Goal: Transaction & Acquisition: Purchase product/service

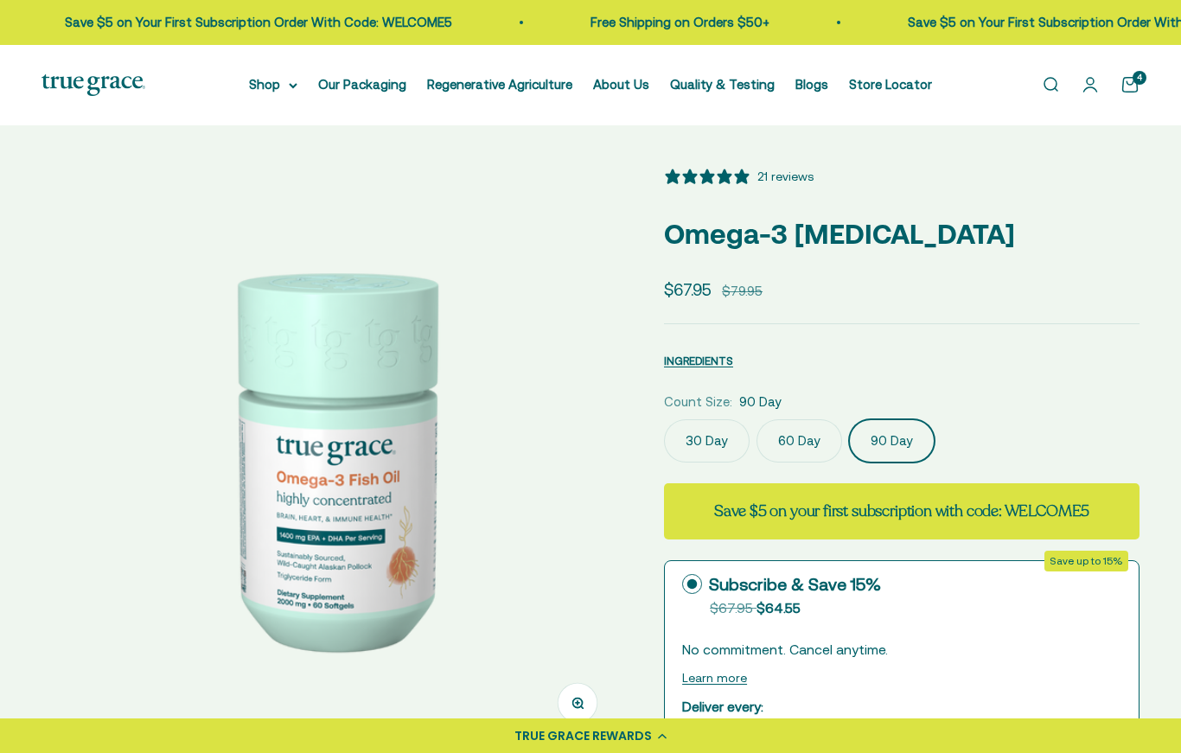
select select "3"
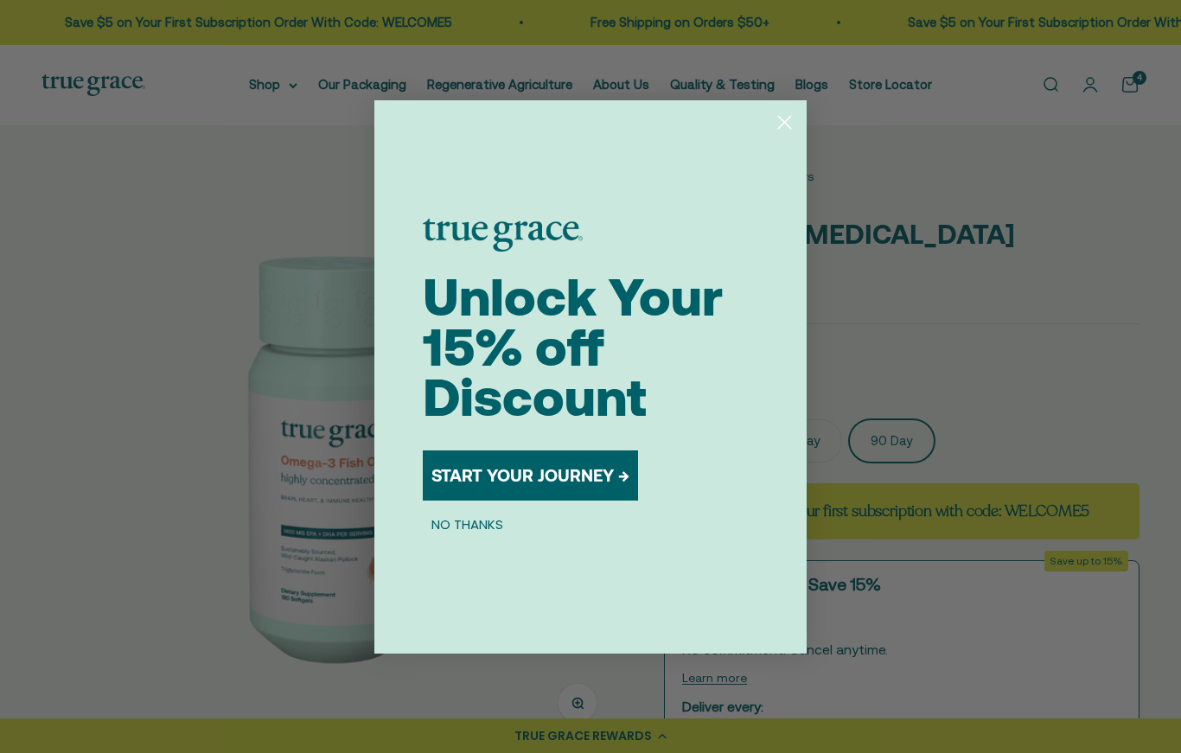
click at [484, 535] on button "NO THANKS" at bounding box center [467, 524] width 89 height 21
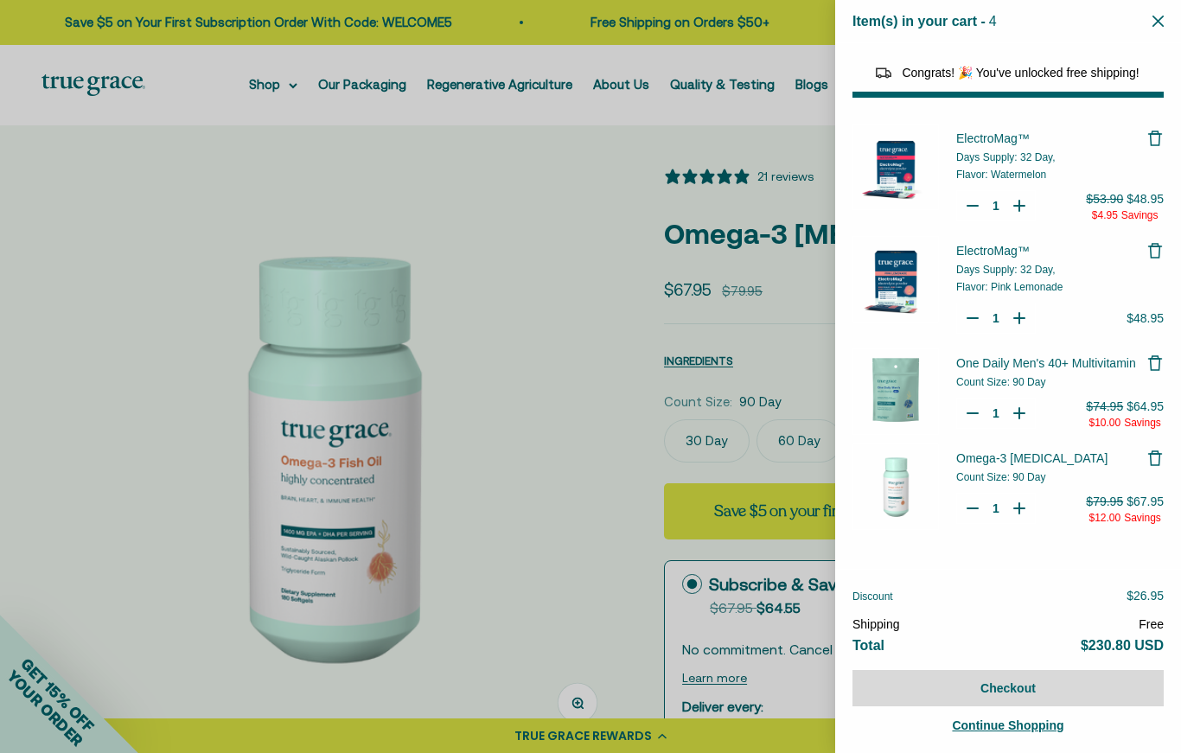
select select "46081071743190"
select select "46108266823894"
click at [1019, 159] on span "Days Supply: 32 Day," at bounding box center [1010, 157] width 99 height 12
click at [903, 182] on img "Your Cart" at bounding box center [895, 167] width 86 height 86
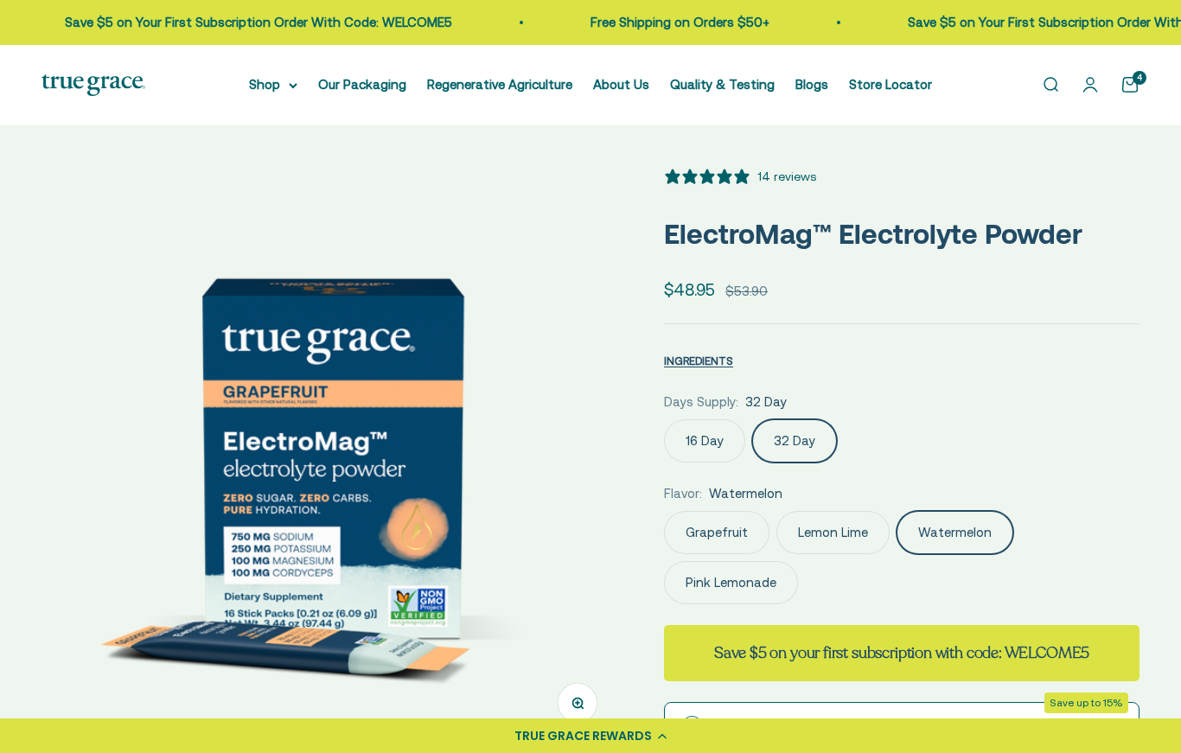
select select "3"
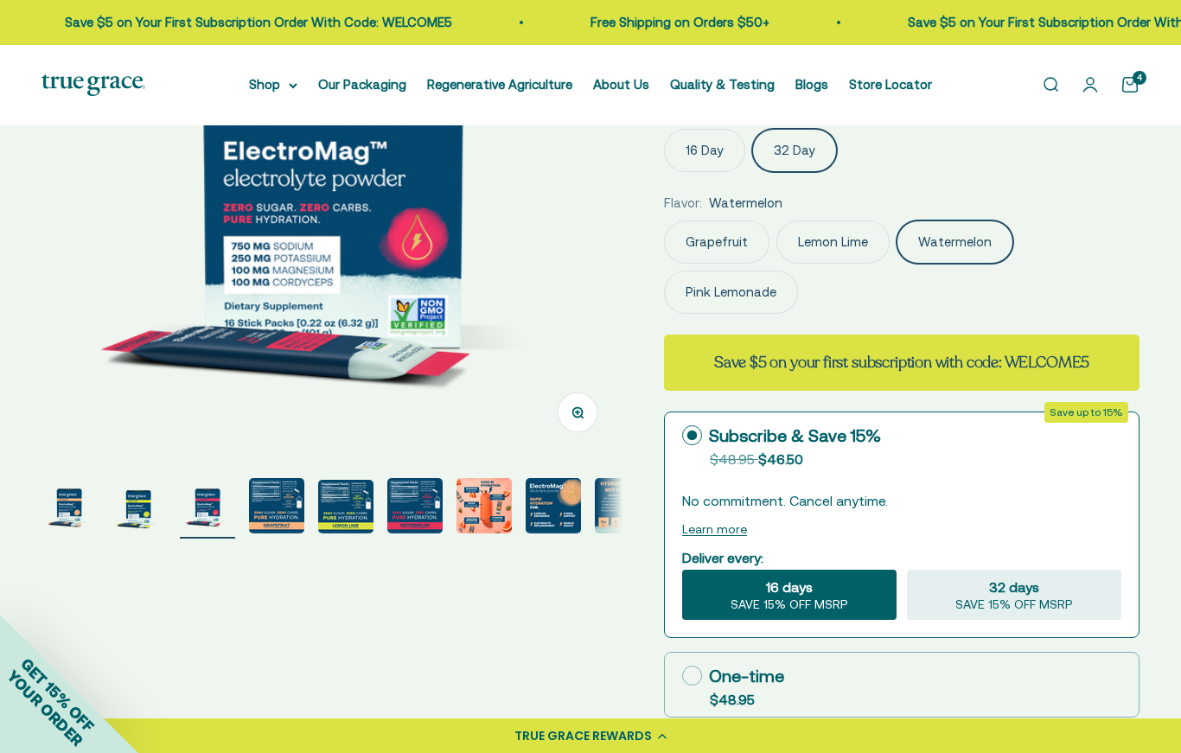
scroll to position [289, 0]
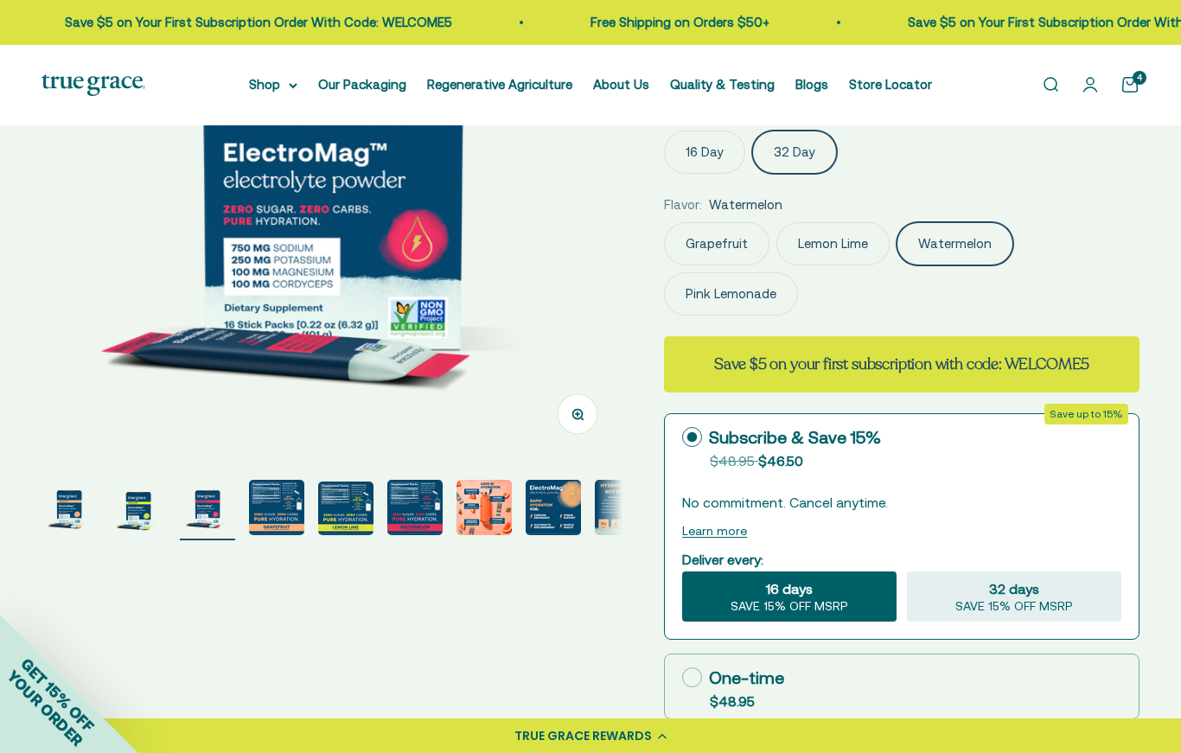
click at [1081, 257] on div "Grapefruit Lemon Lime Watermelon Pink Lemonade" at bounding box center [901, 268] width 475 height 93
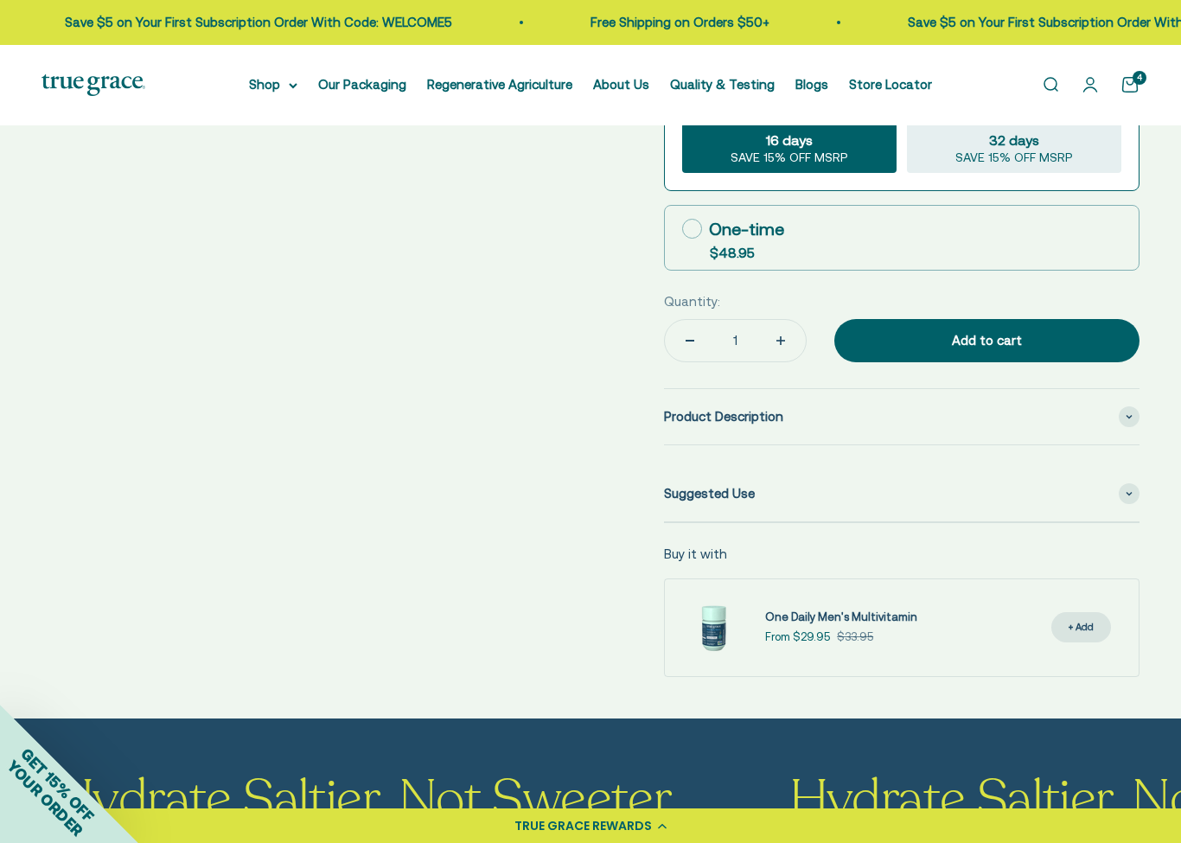
scroll to position [738, 0]
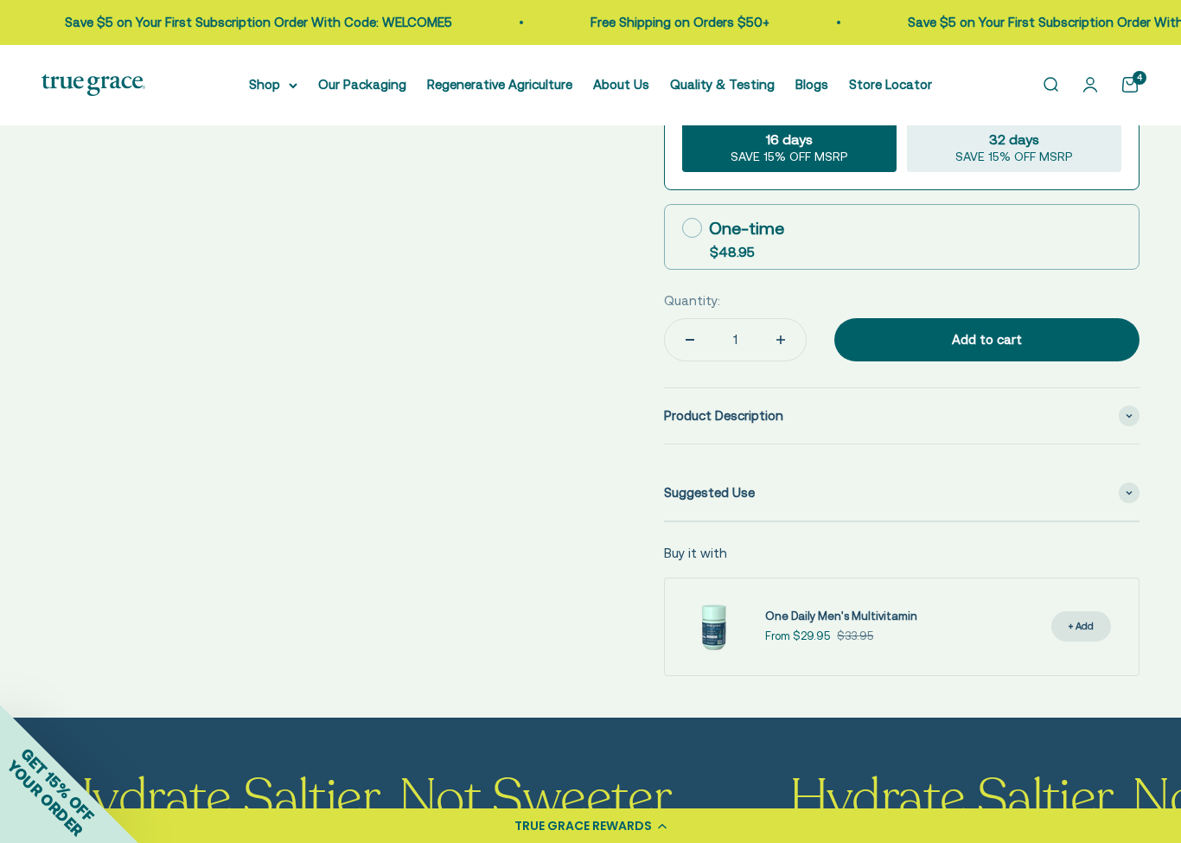
click at [1107, 419] on div "Product Description" at bounding box center [901, 415] width 475 height 55
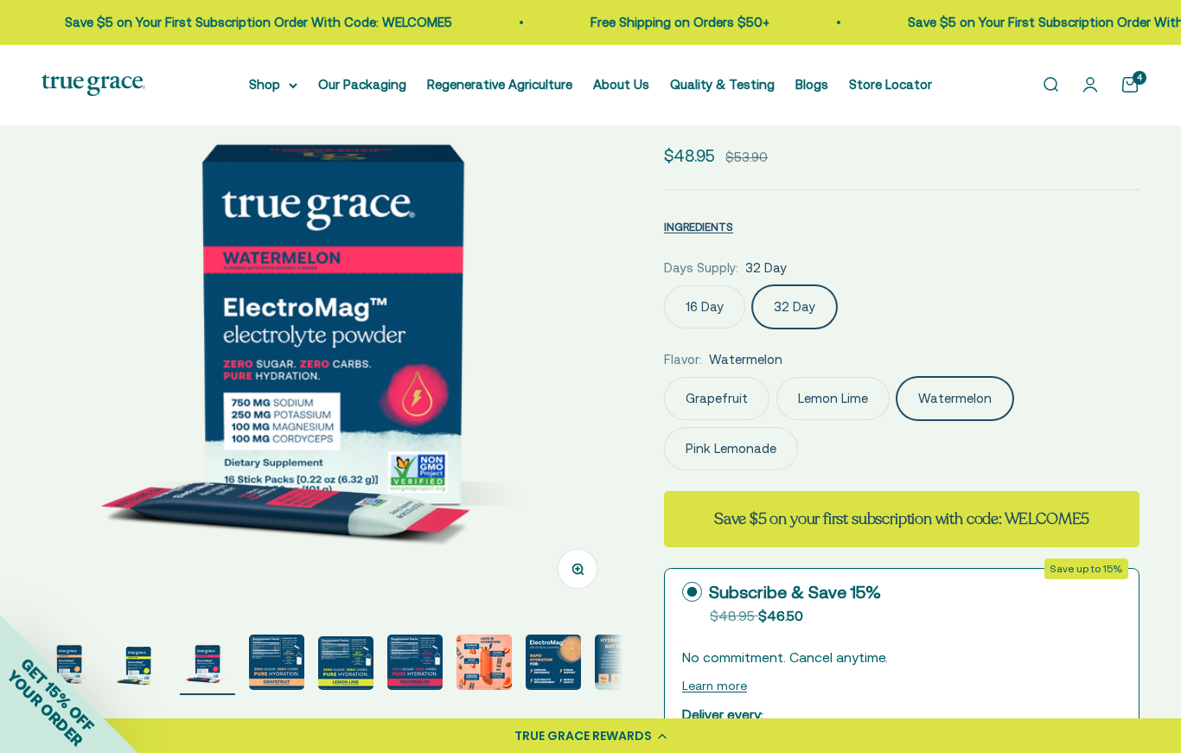
scroll to position [136, 0]
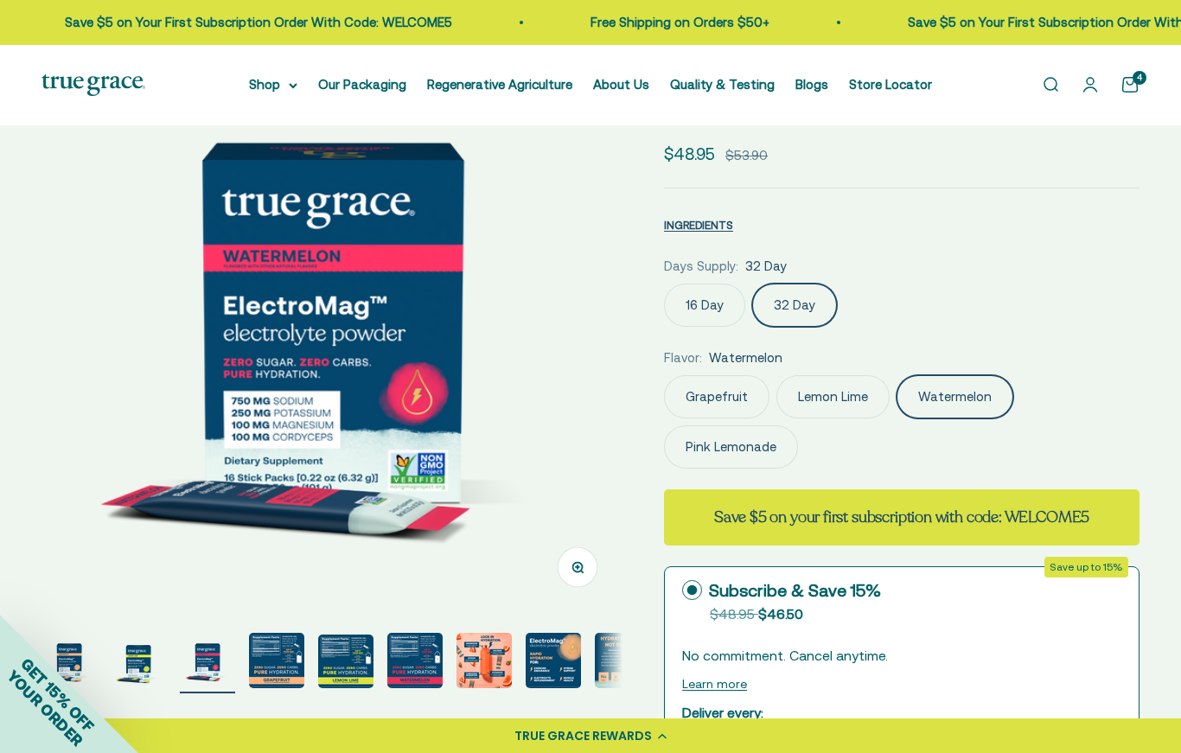
click at [286, 662] on img "Go to item 4" at bounding box center [276, 660] width 55 height 55
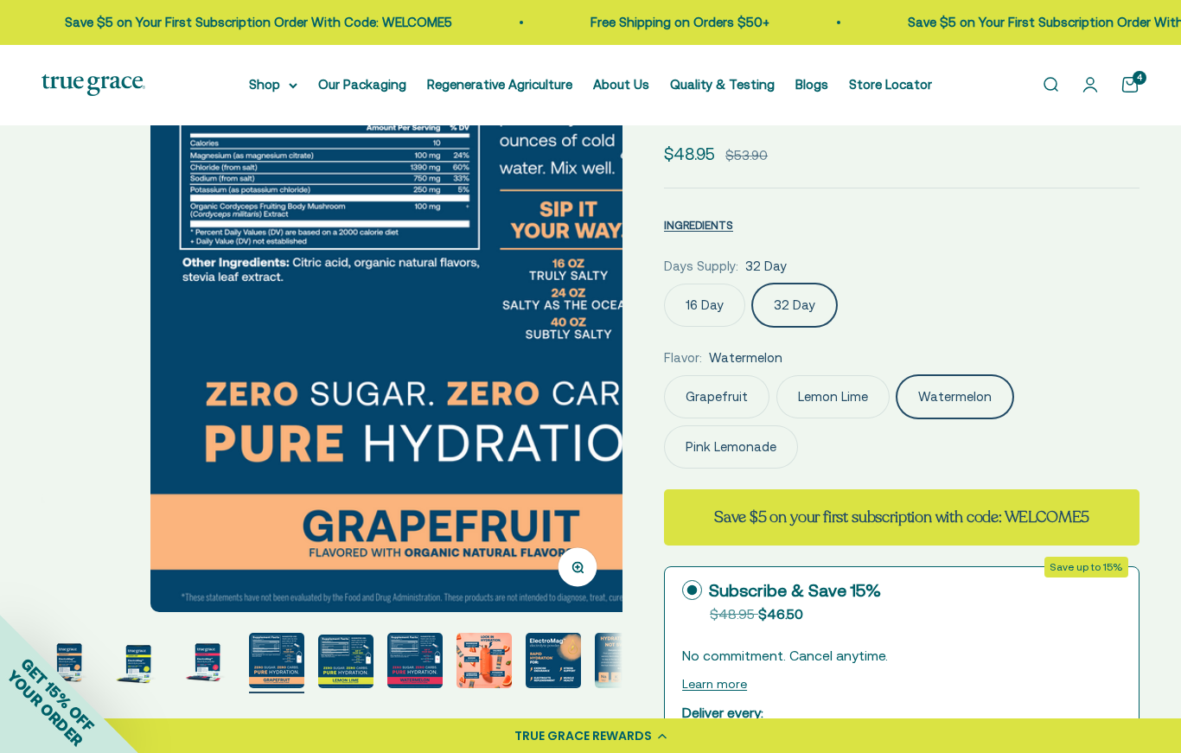
scroll to position [0, 1774]
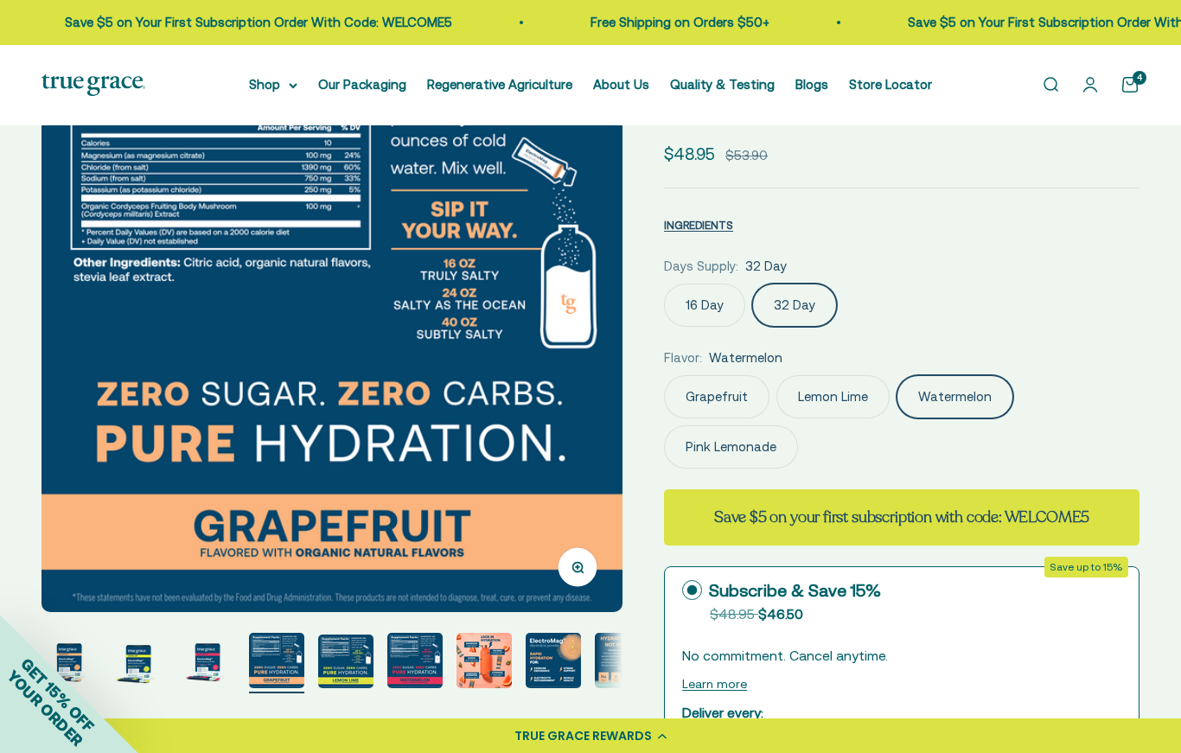
click at [362, 669] on img "Go to item 5" at bounding box center [345, 662] width 55 height 54
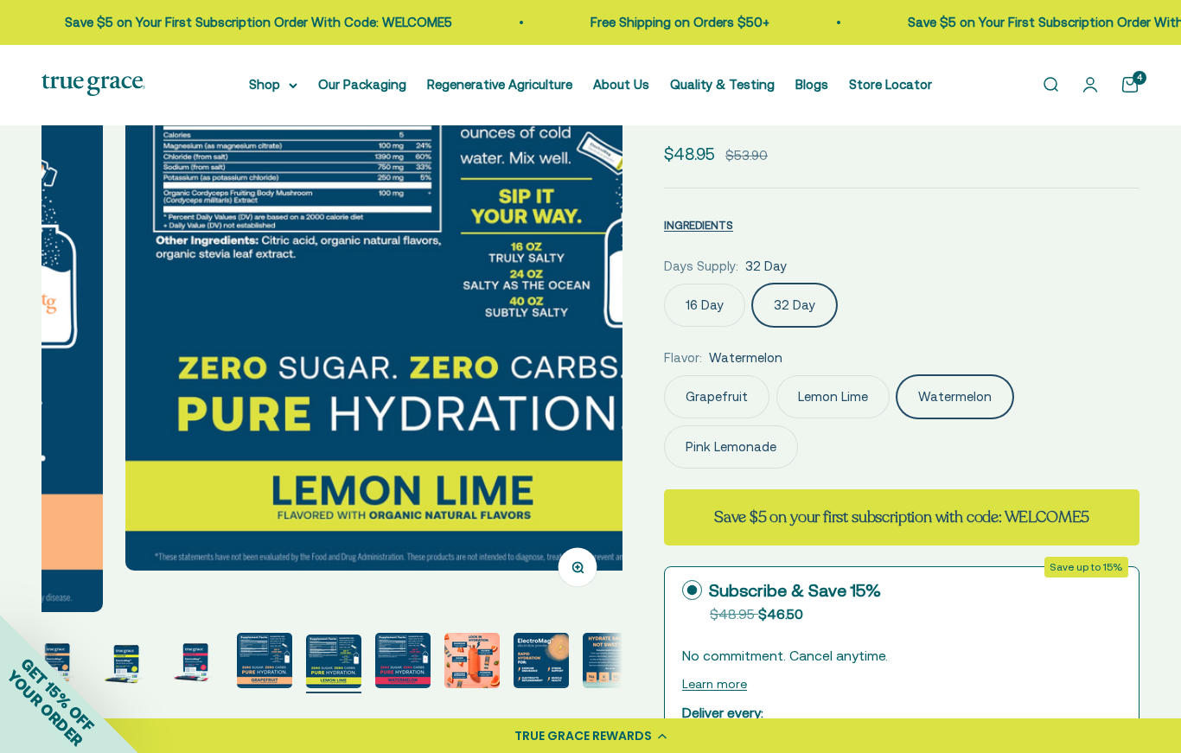
scroll to position [0, 2365]
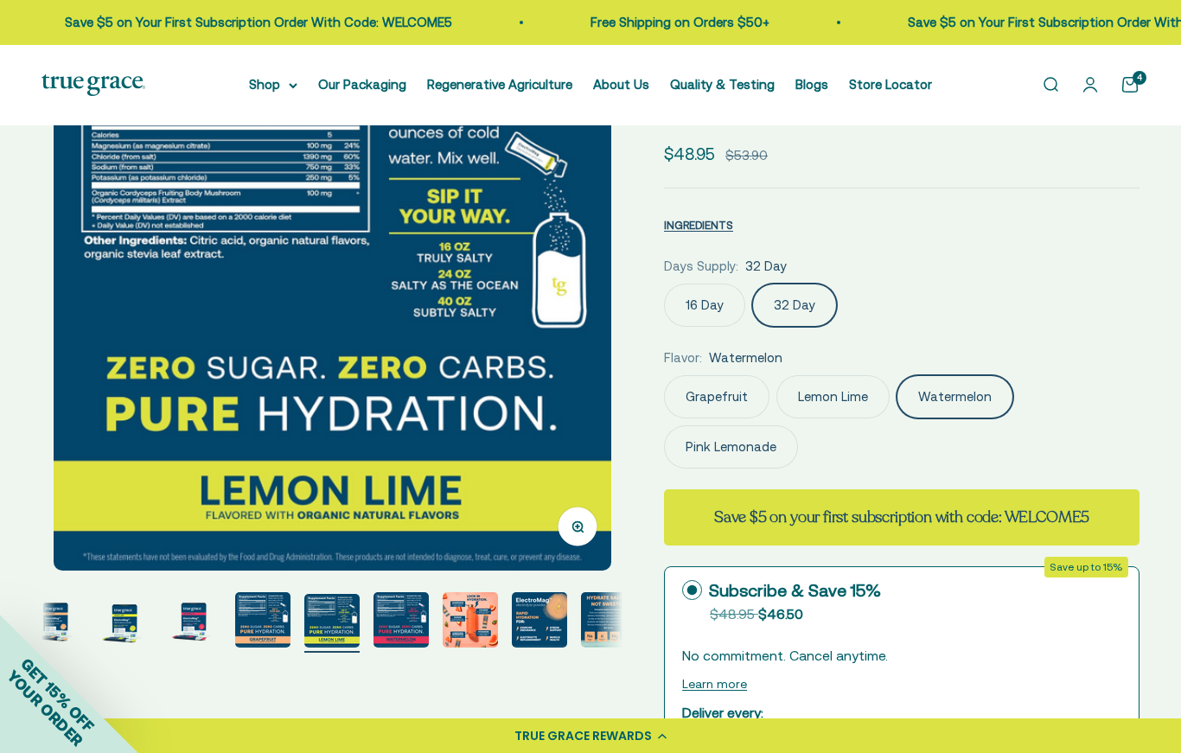
click at [396, 621] on img "Go to item 6" at bounding box center [400, 619] width 55 height 55
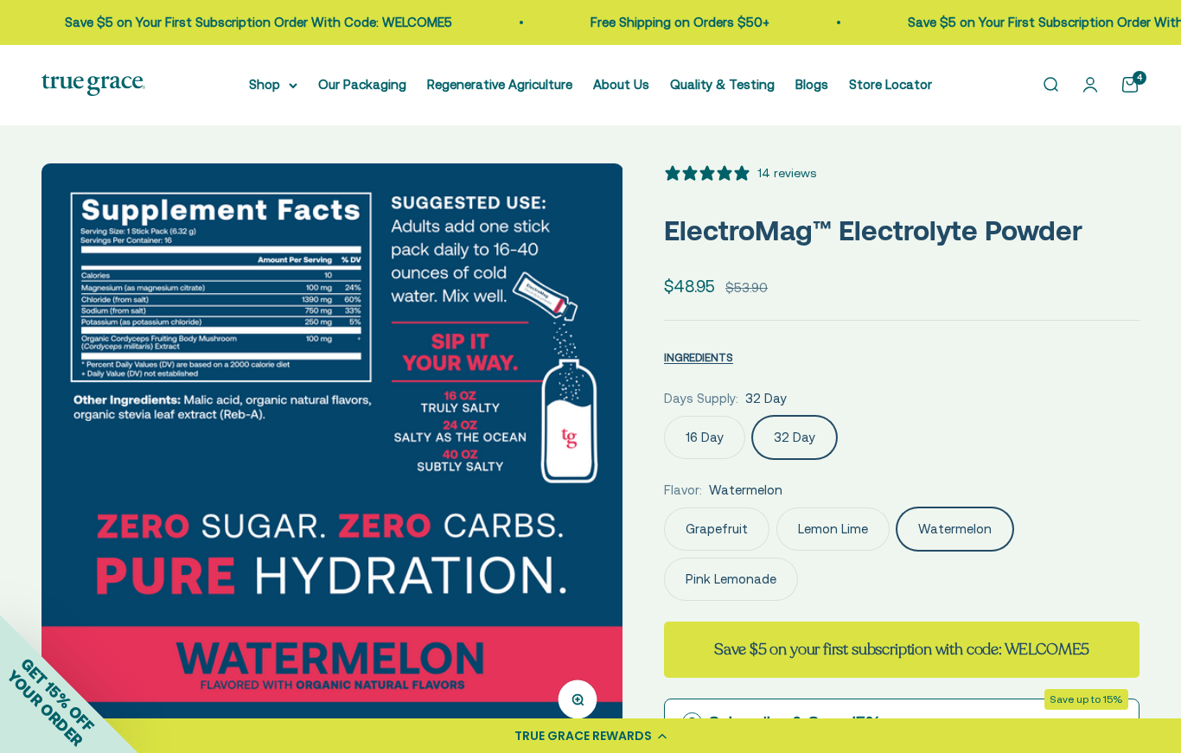
scroll to position [0, 0]
